Goal: Task Accomplishment & Management: Use online tool/utility

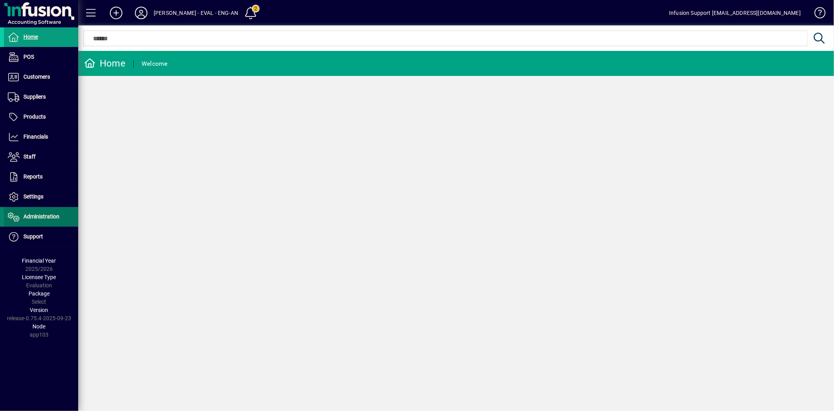
click at [45, 214] on span "Administration" at bounding box center [41, 216] width 36 height 6
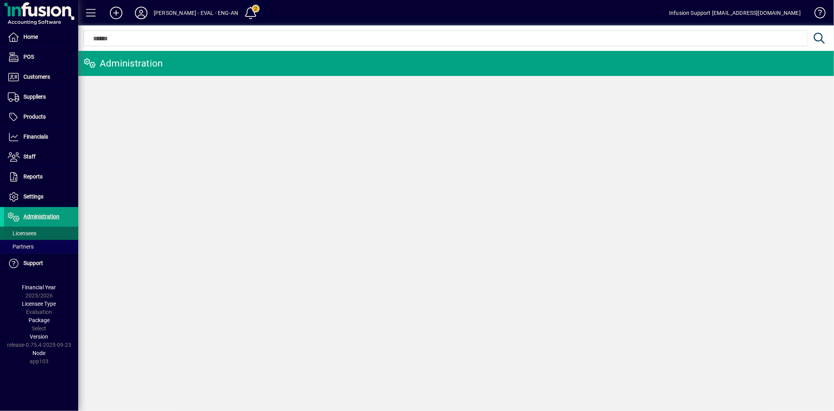
click at [34, 232] on span "Licensees" at bounding box center [22, 233] width 29 height 6
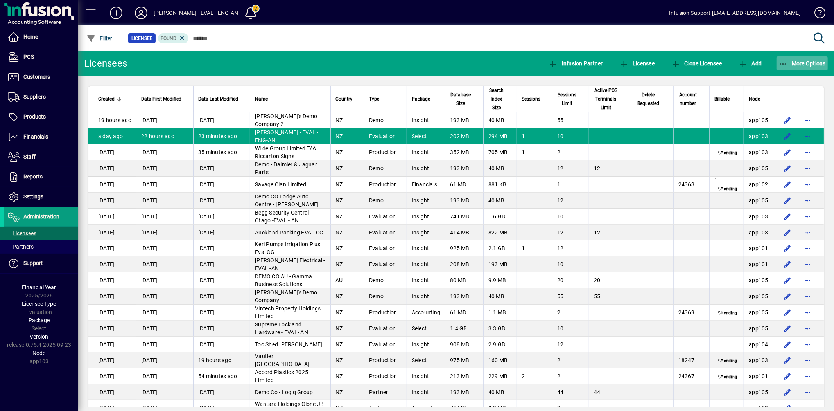
click at [798, 62] on span "More Options" at bounding box center [803, 63] width 48 height 6
click at [778, 78] on span "Export" at bounding box center [795, 80] width 66 height 9
